Goal: Task Accomplishment & Management: Use online tool/utility

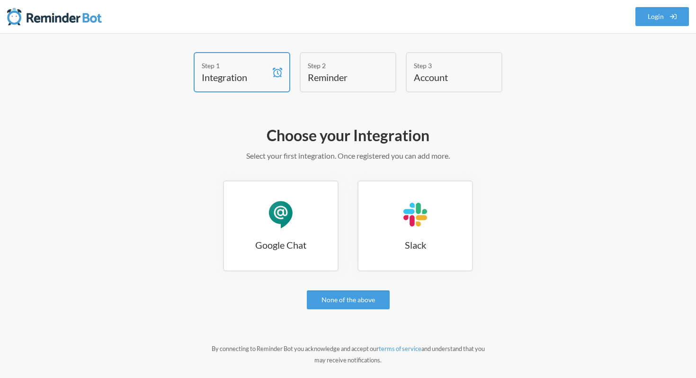
click at [321, 206] on link "Google Chat Google Chat" at bounding box center [281, 226] width 116 height 91
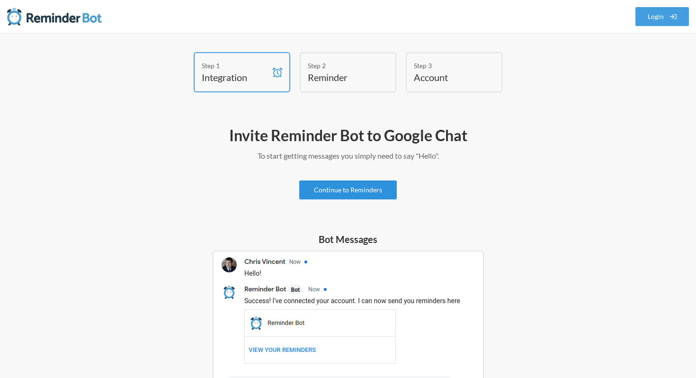
click at [336, 187] on link "Continue to Reminders" at bounding box center [348, 190] width 98 height 19
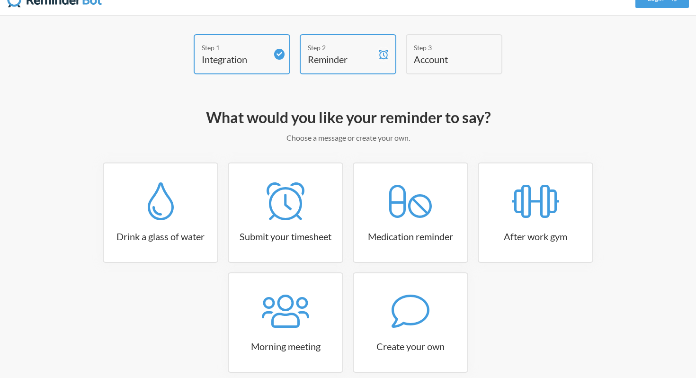
scroll to position [64, 0]
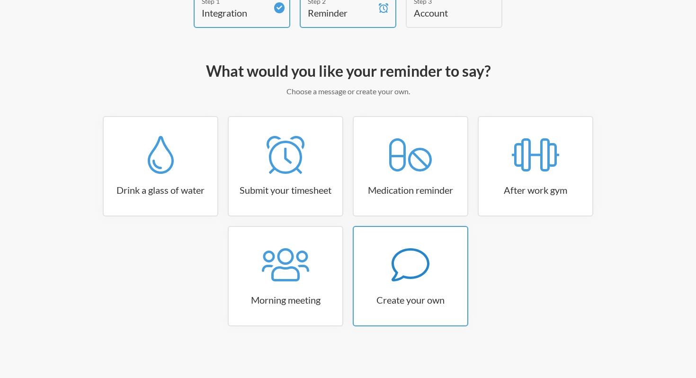
click at [391, 292] on link "Create your own" at bounding box center [411, 276] width 116 height 100
select select "10:30:00"
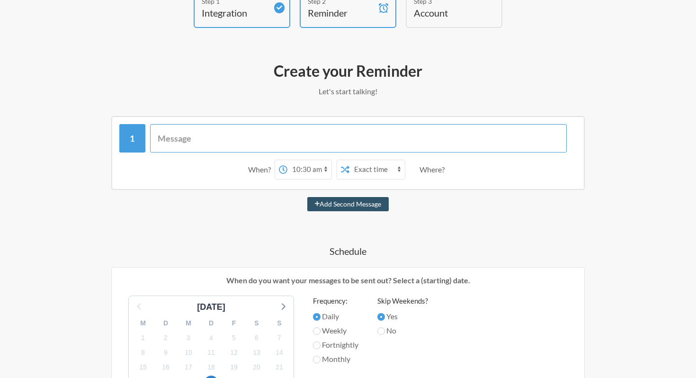
click at [347, 138] on input "text" at bounding box center [358, 138] width 417 height 28
paste input "https://crm.zoho.com/crm/org634698814/tab/Reports/2101591000322736227"
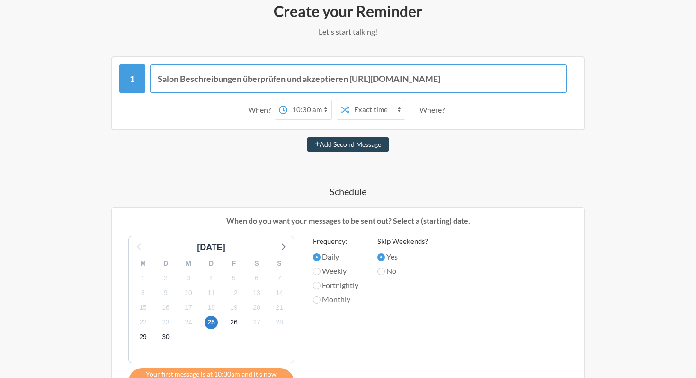
scroll to position [147, 0]
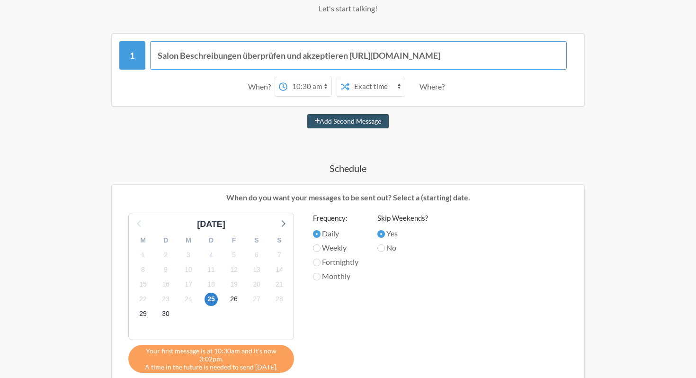
type input "Salon Beschreibungen überprüfen und akzeptieren [URL][DOMAIN_NAME]"
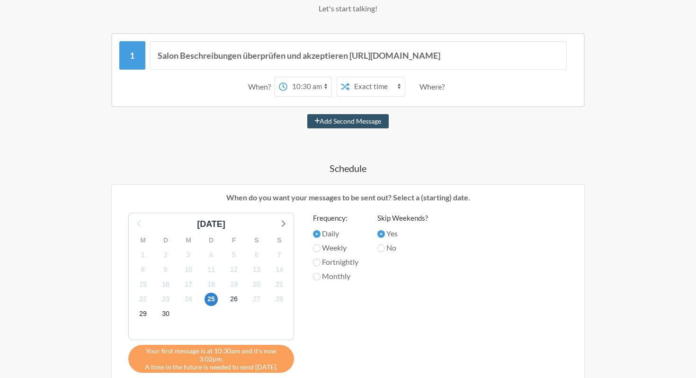
click at [338, 246] on label "Weekly" at bounding box center [335, 247] width 45 height 11
click at [321, 246] on input "Weekly" at bounding box center [317, 248] width 8 height 8
radio input "true"
click at [307, 84] on select "12:00 am 12:15 am 12:30 am 12:45 am 1:00 am 1:15 am 1:30 am 1:45 am 2:00 am 2:1…" at bounding box center [310, 86] width 44 height 19
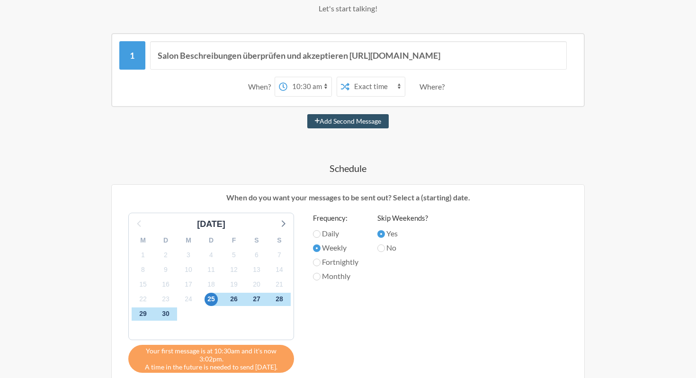
select select "15:00:00"
click at [288, 77] on select "12:00 am 12:15 am 12:30 am 12:45 am 1:00 am 1:15 am 1:30 am 1:45 am 2:00 am 2:1…" at bounding box center [310, 86] width 44 height 19
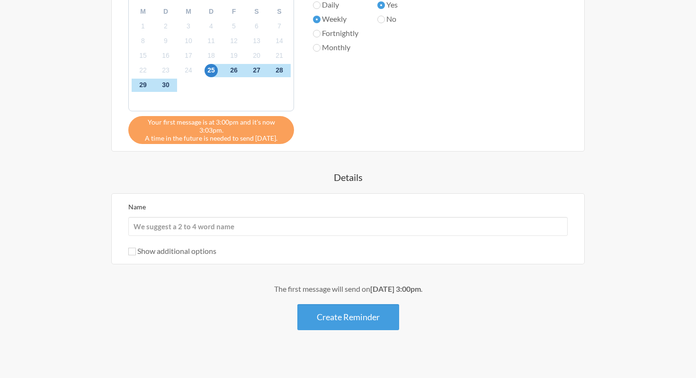
scroll to position [377, 0]
click at [330, 311] on button "Create Reminder" at bounding box center [349, 317] width 102 height 26
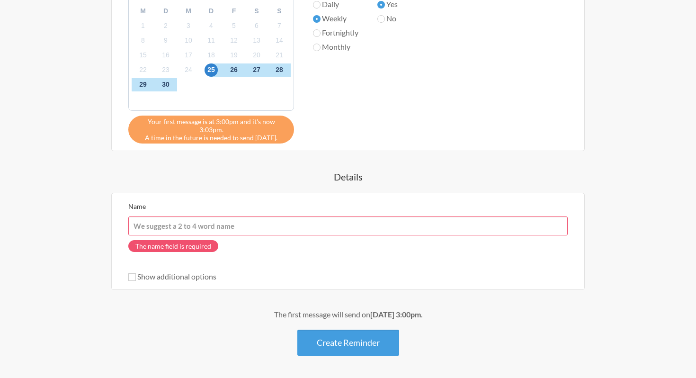
click at [272, 217] on input "Name" at bounding box center [348, 226] width 440 height 19
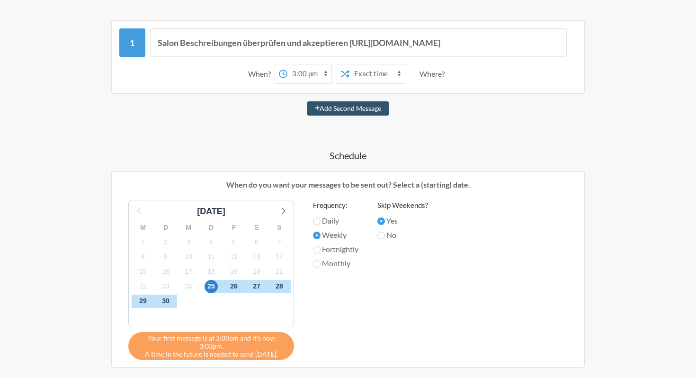
scroll to position [153, 0]
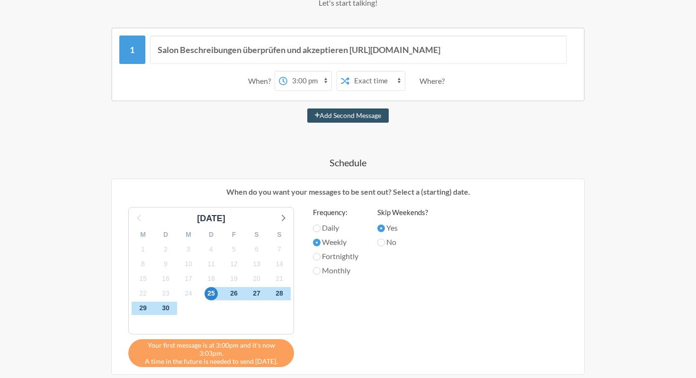
type input "Salon Beschreibung akzeptieren"
click at [329, 223] on label "Daily" at bounding box center [335, 227] width 45 height 11
click at [321, 225] on input "Daily" at bounding box center [317, 229] width 8 height 8
radio input "true"
click at [334, 241] on label "Weekly" at bounding box center [335, 241] width 45 height 11
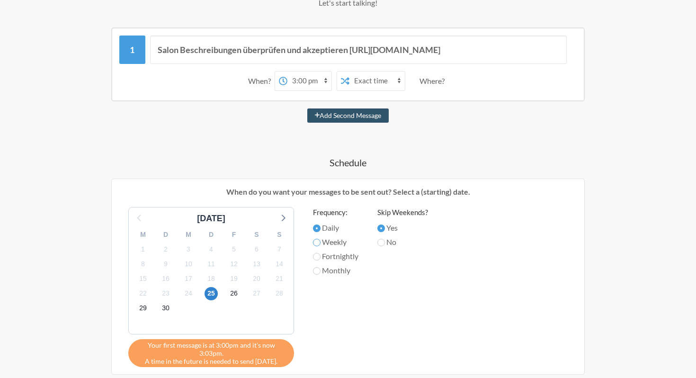
click at [321, 241] on input "Weekly" at bounding box center [317, 243] width 8 height 8
radio input "true"
click at [336, 256] on label "Fortnightly" at bounding box center [335, 256] width 45 height 11
click at [321, 256] on input "Fortnightly" at bounding box center [317, 257] width 8 height 8
radio input "true"
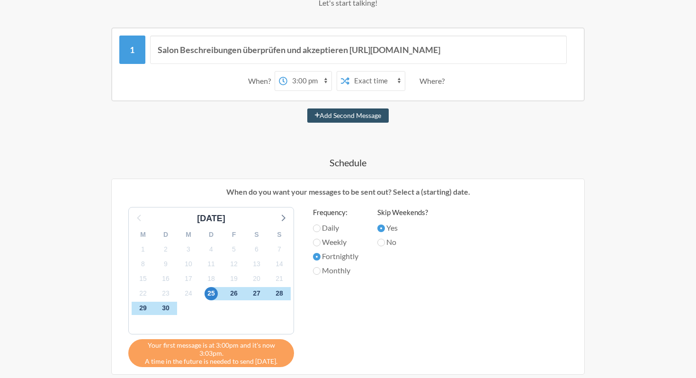
click at [334, 276] on label "Monthly" at bounding box center [335, 270] width 45 height 11
click at [321, 275] on input "Monthly" at bounding box center [317, 271] width 8 height 8
radio input "true"
click at [333, 245] on label "Weekly" at bounding box center [335, 241] width 45 height 11
click at [321, 245] on input "Weekly" at bounding box center [317, 243] width 8 height 8
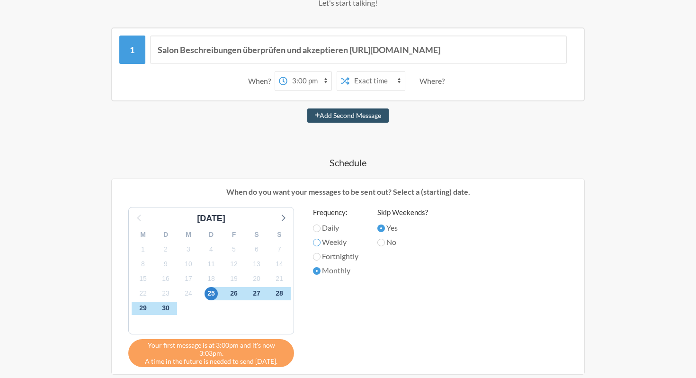
radio input "true"
click at [352, 85] on select "Exact time Random time" at bounding box center [377, 81] width 55 height 19
click at [350, 72] on select "Exact time Random time" at bounding box center [377, 81] width 55 height 19
click at [323, 84] on select "12:00 am 12:15 am 12:30 am 12:45 am 1:00 am 1:15 am 1:30 am 1:45 am 2:00 am 2:1…" at bounding box center [310, 81] width 44 height 19
select select "15:15:00"
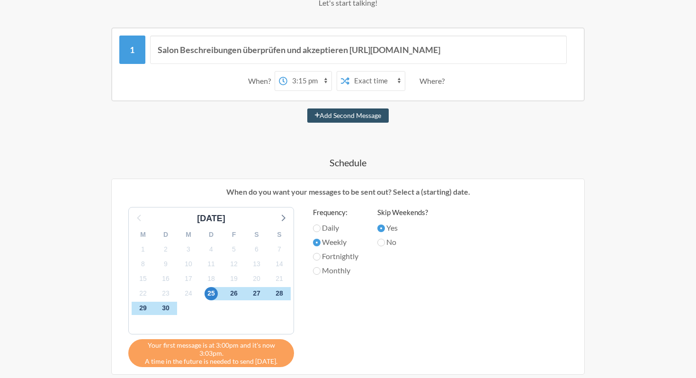
click at [288, 72] on select "12:00 am 12:15 am 12:30 am 12:45 am 1:00 am 1:15 am 1:30 am 1:45 am 2:00 am 2:1…" at bounding box center [310, 81] width 44 height 19
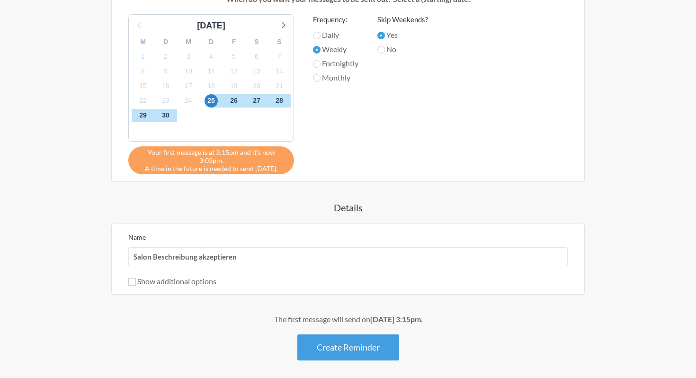
scroll to position [377, 0]
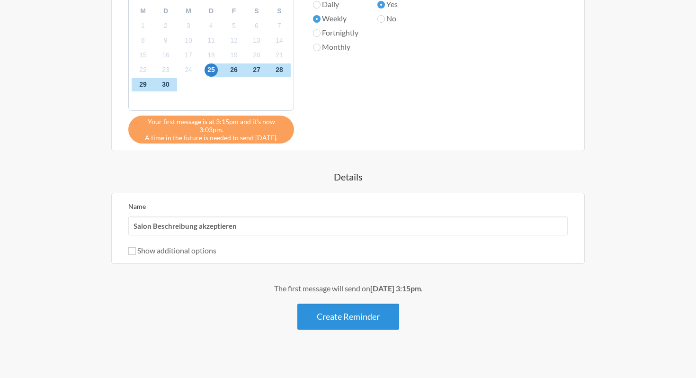
click at [354, 309] on button "Create Reminder" at bounding box center [349, 317] width 102 height 26
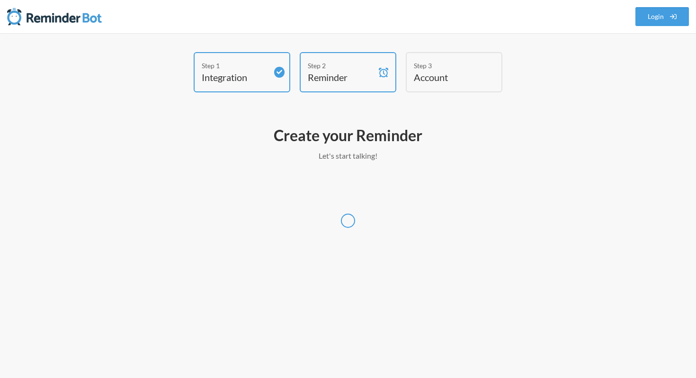
select select "Europe/Berlin"
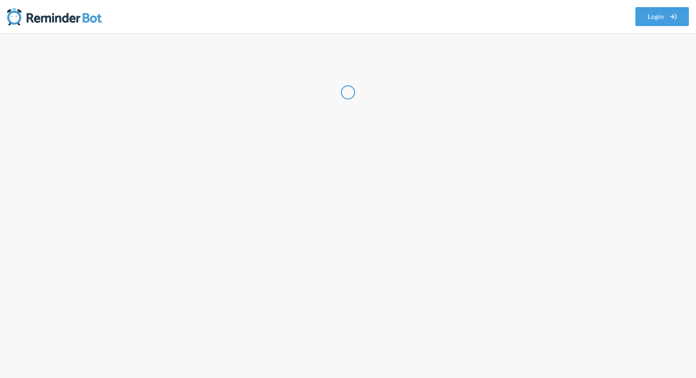
select select "DE"
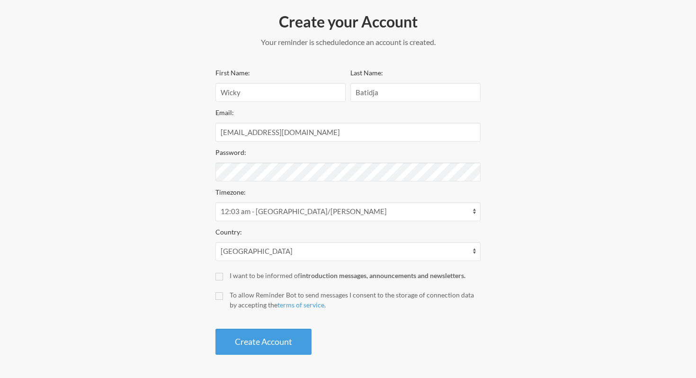
scroll to position [114, 0]
click at [218, 294] on input "To allow Reminder Bot to send messages I consent to the storage of connection d…" at bounding box center [220, 296] width 8 height 8
checkbox input "true"
click at [226, 340] on button "Create Account" at bounding box center [264, 342] width 96 height 26
click at [262, 341] on button "Create Account" at bounding box center [264, 342] width 96 height 26
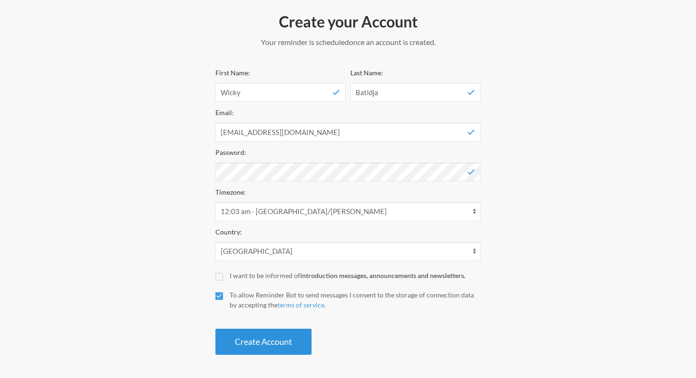
scroll to position [78, 0]
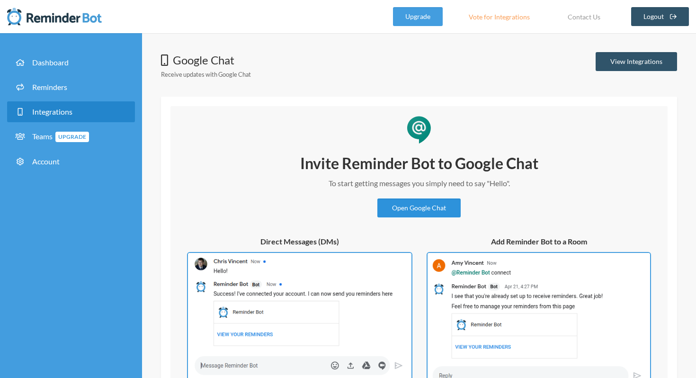
click at [421, 204] on link "Open Google Chat" at bounding box center [419, 208] width 83 height 19
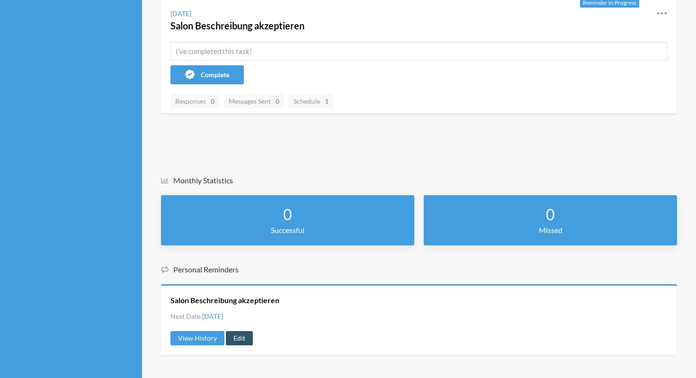
scroll to position [211, 0]
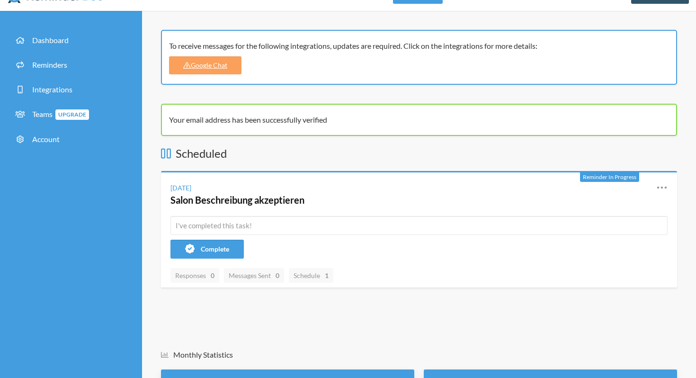
scroll to position [23, 0]
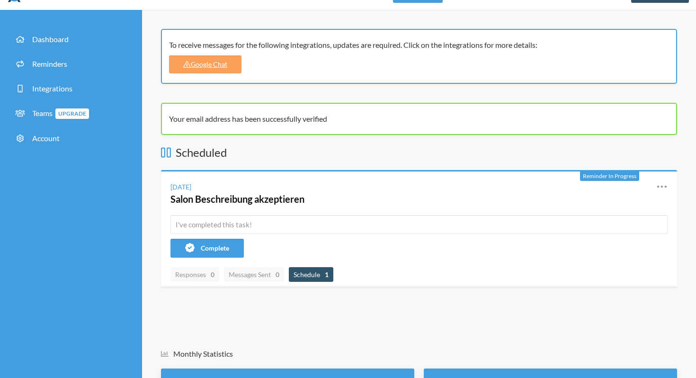
click at [324, 276] on span "Schedule 1" at bounding box center [311, 275] width 35 height 8
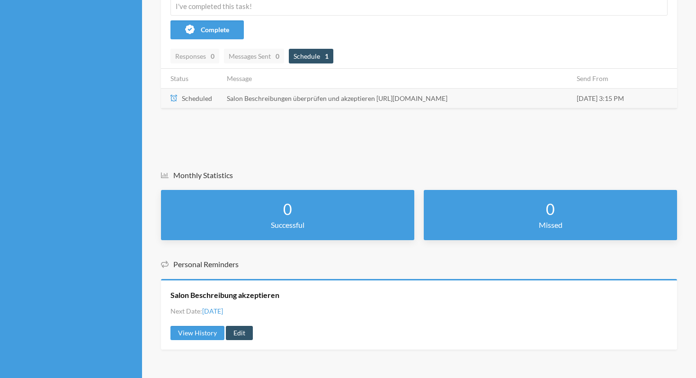
scroll to position [0, 0]
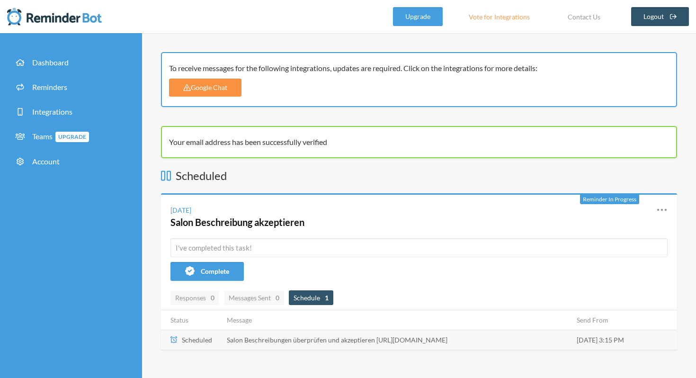
click at [201, 86] on link "Google Chat" at bounding box center [205, 88] width 72 height 18
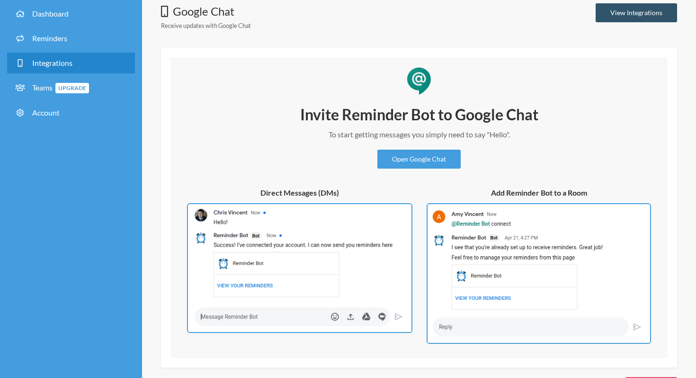
scroll to position [51, 0]
